Goal: Check status: Check status

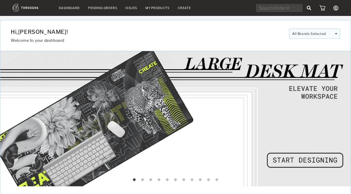
select select "8"
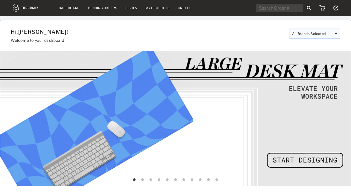
select select "2025"
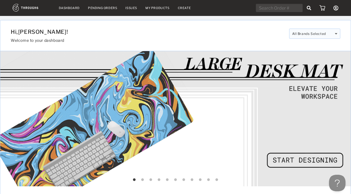
click at [185, 7] on link "Create" at bounding box center [184, 8] width 13 height 4
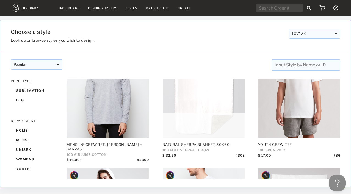
scroll to position [1347, 0]
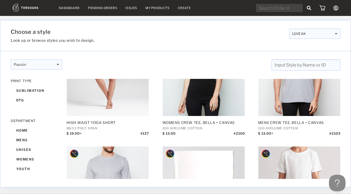
click at [63, 9] on link "Dashboard" at bounding box center [69, 8] width 21 height 4
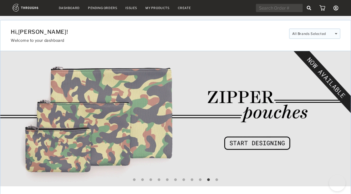
select select "8"
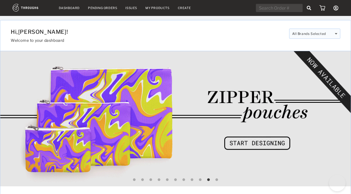
select select "2025"
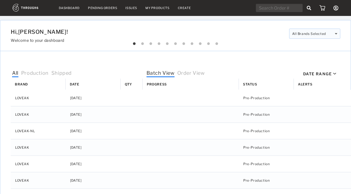
select select "8"
select select "2025"
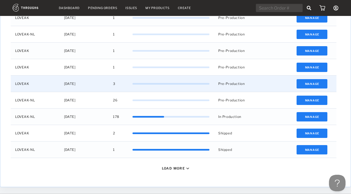
scroll to position [199, 0]
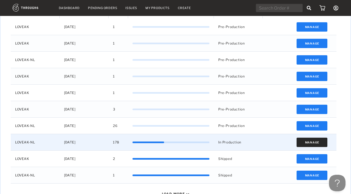
click at [313, 144] on button "Manage" at bounding box center [312, 142] width 31 height 9
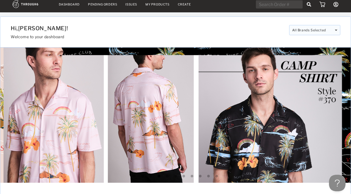
scroll to position [0, 0]
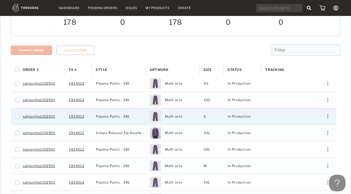
scroll to position [64, 0]
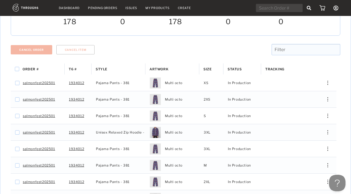
click at [241, 67] on span "Status" at bounding box center [235, 69] width 14 height 4
click at [234, 64] on div "Status 1" at bounding box center [242, 69] width 29 height 11
click at [234, 64] on div "Status" at bounding box center [242, 69] width 29 height 11
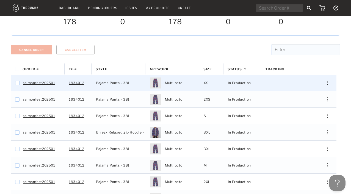
click at [328, 76] on div "Edit Shipping Edit Size Reorder View History View Product" at bounding box center [325, 83] width 21 height 16
click at [328, 81] on img "Press SPACE to select this row." at bounding box center [328, 83] width 1 height 4
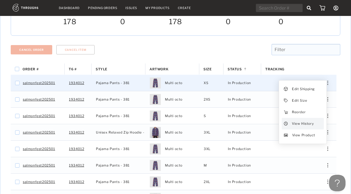
click at [309, 120] on span "View History" at bounding box center [303, 123] width 22 height 7
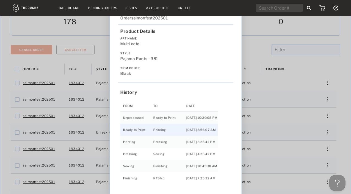
scroll to position [12, 0]
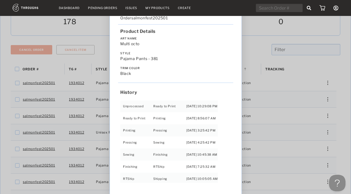
click at [256, 46] on div "Love from Alaska - No Label 06/19/25 Order salmonfest202501 Product Details Art…" at bounding box center [175, 97] width 351 height 194
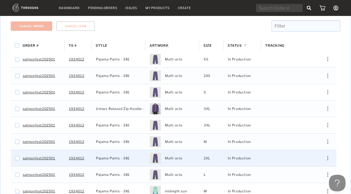
scroll to position [72, 0]
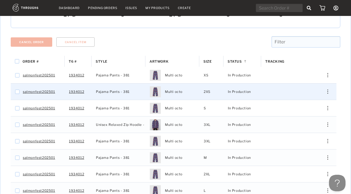
click at [327, 90] on div "Press SPACE to select this row." at bounding box center [325, 92] width 13 height 4
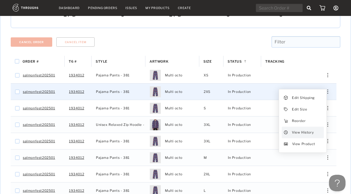
click at [308, 129] on span "View History" at bounding box center [303, 132] width 22 height 7
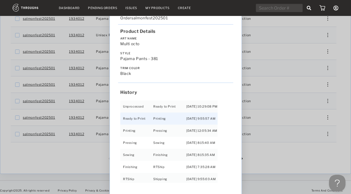
scroll to position [12, 0]
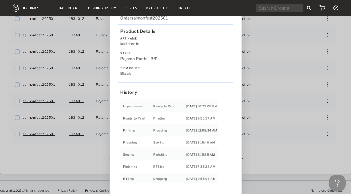
click at [325, 36] on div "Love from Alaska - No Label 06/19/25 Order salmonfest202501 Product Details Art…" at bounding box center [175, 97] width 351 height 194
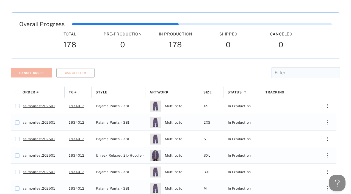
scroll to position [0, 0]
